Goal: Task Accomplishment & Management: Use online tool/utility

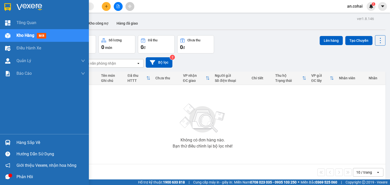
click at [8, 139] on div at bounding box center [7, 142] width 9 height 9
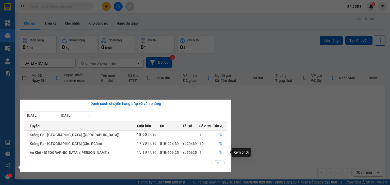
click at [219, 152] on icon "file-done" at bounding box center [220, 153] width 3 height 4
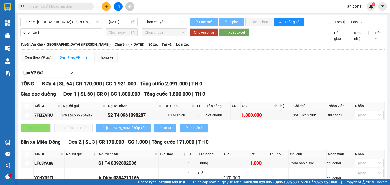
type input "14/10/2025"
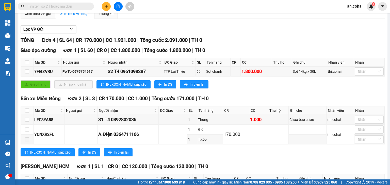
scroll to position [76, 0]
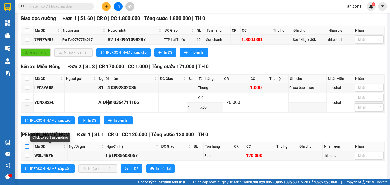
click at [26, 149] on input "checkbox" at bounding box center [27, 147] width 4 height 4
checkbox input "true"
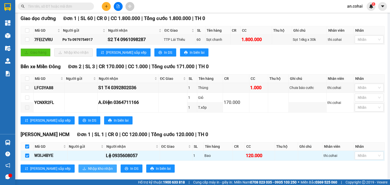
click at [88, 171] on span "Nhập kho nhận" at bounding box center [100, 169] width 25 height 6
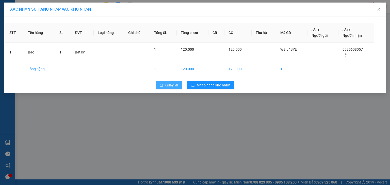
click at [175, 86] on span "Quay lại" at bounding box center [171, 86] width 13 height 6
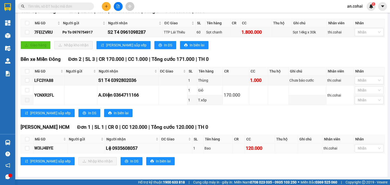
scroll to position [86, 0]
click at [130, 164] on span "In DS" at bounding box center [134, 162] width 8 height 6
click at [27, 140] on input "checkbox" at bounding box center [27, 139] width 4 height 4
checkbox input "true"
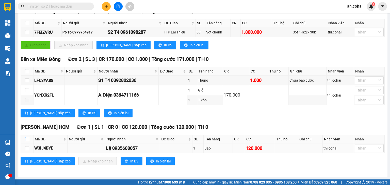
checkbox input "true"
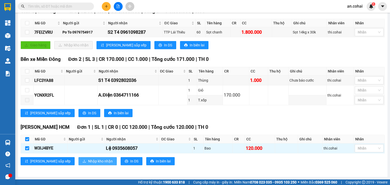
click at [88, 159] on span "Nhập kho nhận" at bounding box center [100, 162] width 25 height 6
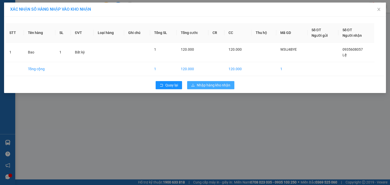
click at [214, 86] on span "Nhập hàng kho nhận" at bounding box center [214, 86] width 34 height 6
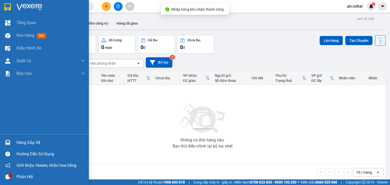
click at [24, 146] on div "Hàng sắp về" at bounding box center [51, 143] width 69 height 8
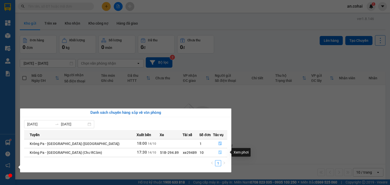
click at [218, 153] on icon "file-done" at bounding box center [220, 153] width 4 height 4
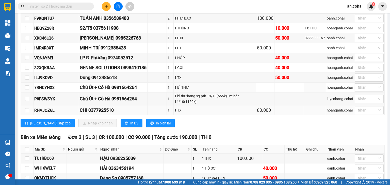
scroll to position [152, 0]
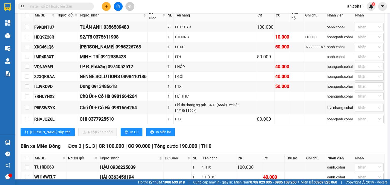
click at [116, 139] on div "Trần Phú HCM Đơn 10 | SL 11 | CR 230.000 | CC 190.000 | Tổng cước 420.000 | TH …" at bounding box center [203, 69] width 364 height 144
click at [121, 136] on button "In DS" at bounding box center [132, 132] width 22 height 8
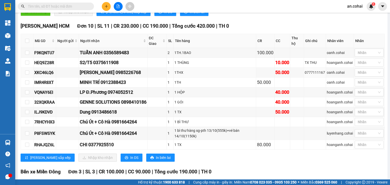
scroll to position [76, 0]
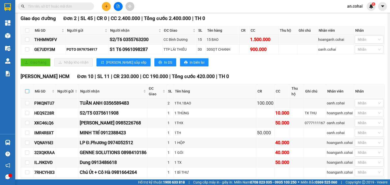
click at [28, 93] on input "checkbox" at bounding box center [27, 91] width 4 height 4
checkbox input "true"
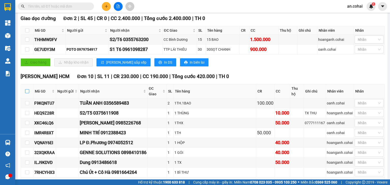
checkbox input "true"
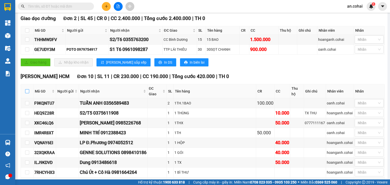
checkbox input "true"
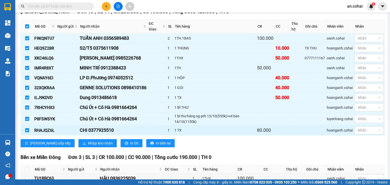
scroll to position [178, 0]
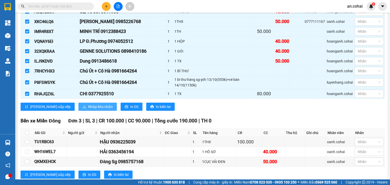
click at [88, 110] on span "Nhập kho nhận" at bounding box center [100, 107] width 25 height 6
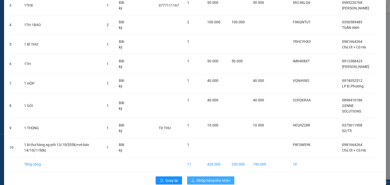
scroll to position [101, 0]
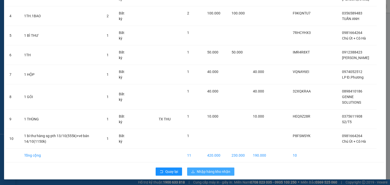
click at [201, 169] on span "Nhập hàng kho nhận" at bounding box center [214, 172] width 34 height 6
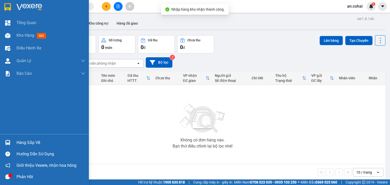
click at [19, 145] on div "Hàng sắp về" at bounding box center [51, 143] width 69 height 8
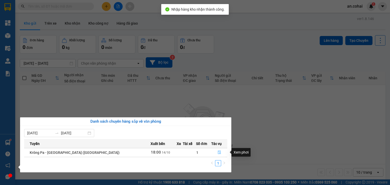
click at [217, 153] on button "button" at bounding box center [219, 153] width 15 height 8
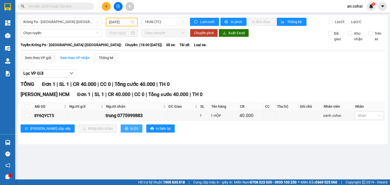
click at [130, 132] on span "In DS" at bounding box center [134, 129] width 8 height 6
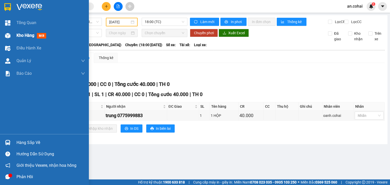
click at [5, 37] on img at bounding box center [7, 35] width 5 height 5
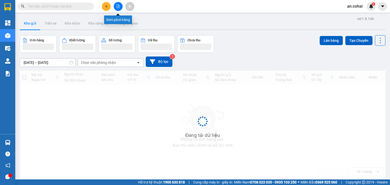
click at [118, 6] on icon "file-add" at bounding box center [118, 7] width 4 height 4
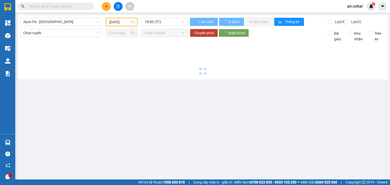
type input "15/10/2025"
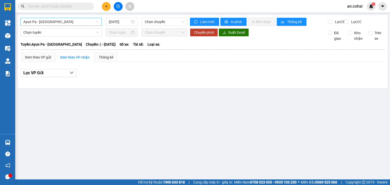
click at [68, 25] on span "Ayun Pa - Sài Gòn" at bounding box center [60, 22] width 75 height 8
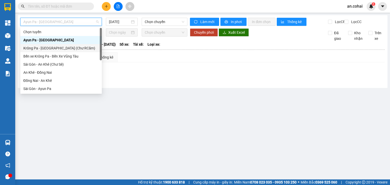
click at [56, 49] on div "Krông Pa - Sài Gòn (Chư RCăm)" at bounding box center [60, 48] width 75 height 6
type input "15/10/2025"
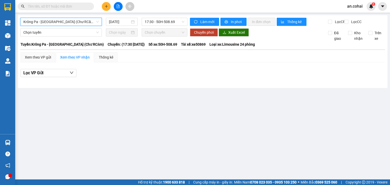
click at [57, 24] on span "Krông Pa - Sài Gòn (Chư RCăm)" at bounding box center [60, 22] width 75 height 8
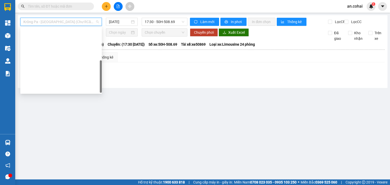
scroll to position [73, 0]
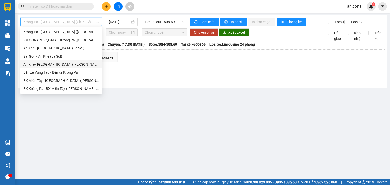
click at [52, 64] on div "An Khê - Sài Gòn (Chư Sê)" at bounding box center [60, 65] width 75 height 6
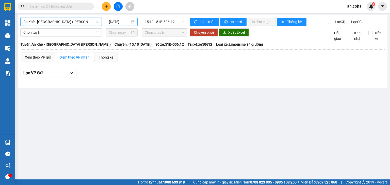
click at [118, 22] on input "15/10/2025" at bounding box center [119, 22] width 21 height 6
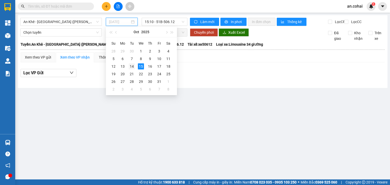
click at [131, 67] on div "14" at bounding box center [132, 67] width 6 height 6
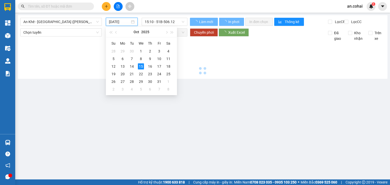
type input "14/10/2025"
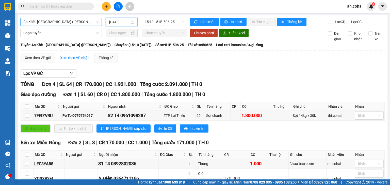
click at [58, 22] on span "An Khê - Sài Gòn (Chư Sê)" at bounding box center [60, 22] width 75 height 8
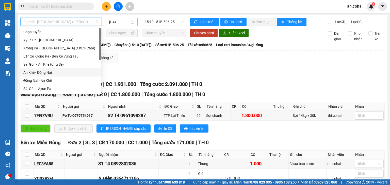
click at [56, 65] on div "Sài Gòn - An Khê (Chư Sê)" at bounding box center [60, 65] width 75 height 6
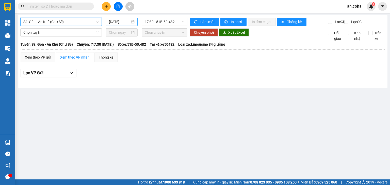
click at [123, 23] on input "15/10/2025" at bounding box center [119, 22] width 21 height 6
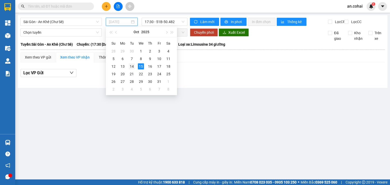
click at [133, 69] on div "14" at bounding box center [132, 67] width 6 height 6
type input "14/10/2025"
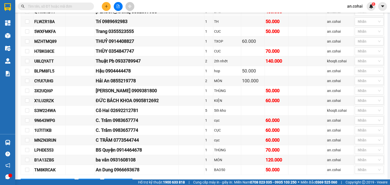
scroll to position [254, 0]
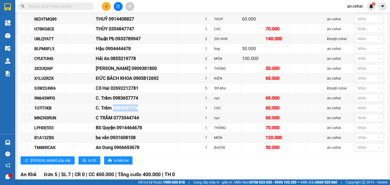
drag, startPoint x: 113, startPoint y: 108, endPoint x: 141, endPoint y: 109, distance: 28.5
click at [141, 109] on div "C. Trâm 0983657774" at bounding box center [137, 108] width 82 height 7
click at [125, 111] on div "C. Trâm 0983657774" at bounding box center [137, 108] width 82 height 7
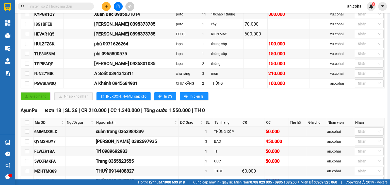
scroll to position [0, 0]
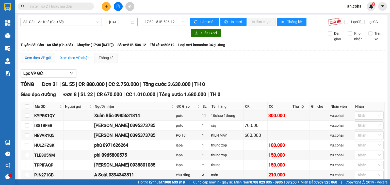
click at [46, 59] on div "Xem theo VP gửi" at bounding box center [38, 58] width 26 height 6
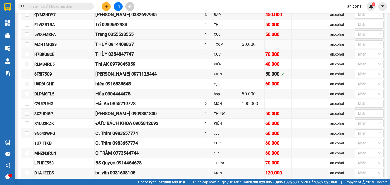
scroll to position [279, 0]
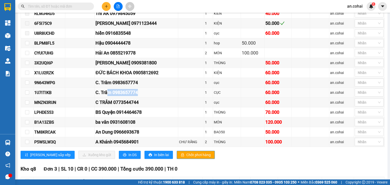
drag, startPoint x: 138, startPoint y: 92, endPoint x: 108, endPoint y: 91, distance: 30.5
click at [108, 91] on div "C. Trâm 0983657774" at bounding box center [137, 92] width 82 height 7
click at [113, 90] on div "C. Trâm 0983657774" at bounding box center [137, 92] width 82 height 7
drag, startPoint x: 113, startPoint y: 92, endPoint x: 141, endPoint y: 92, distance: 28.4
click at [141, 92] on div "C. Trâm 0983657774" at bounding box center [137, 92] width 82 height 7
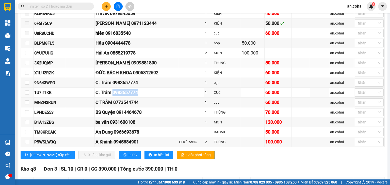
copy div "0983657774"
click at [63, 9] on input "text" at bounding box center [58, 7] width 60 height 6
paste input "0983657774"
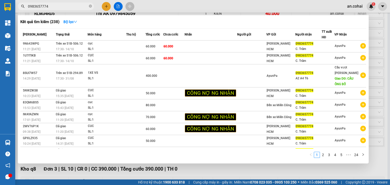
type input "0983657774"
click at [383, 60] on div at bounding box center [195, 92] width 390 height 185
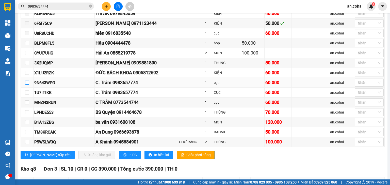
click at [26, 84] on input "checkbox" at bounding box center [27, 83] width 4 height 4
checkbox input "true"
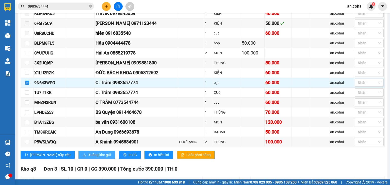
click at [88, 152] on span "Xuống kho gửi" at bounding box center [99, 155] width 23 height 6
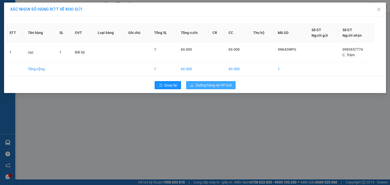
click at [224, 83] on span "Xuống hàng tại VP Gửi" at bounding box center [214, 86] width 36 height 6
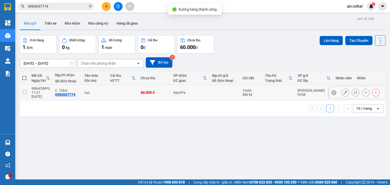
click at [375, 92] on icon at bounding box center [376, 93] width 2 height 2
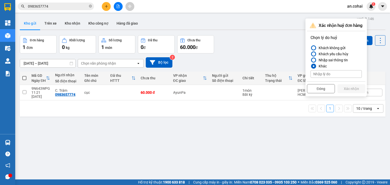
click at [334, 74] on input at bounding box center [336, 74] width 51 height 8
type input "TRÙNG ĐƠN"
click at [346, 90] on button "Xác nhận" at bounding box center [352, 88] width 28 height 9
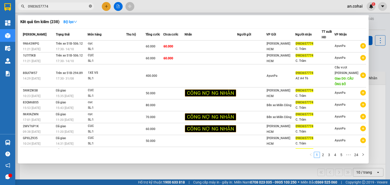
click at [91, 6] on icon "close-circle" at bounding box center [90, 6] width 3 height 3
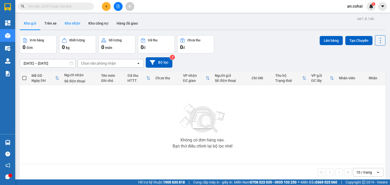
click at [77, 19] on button "Kho nhận" at bounding box center [73, 23] width 24 height 12
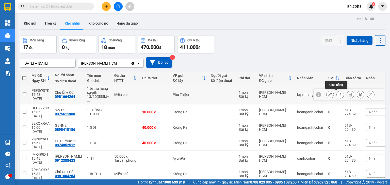
click at [337, 97] on button at bounding box center [340, 94] width 7 height 9
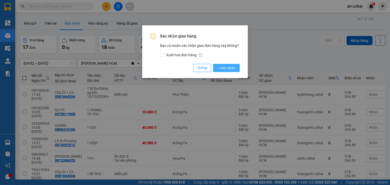
click at [223, 67] on span "Xác nhận" at bounding box center [226, 68] width 19 height 6
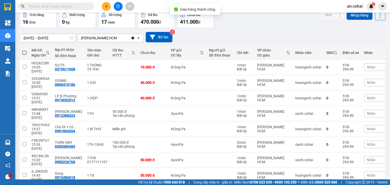
scroll to position [42, 0]
